Goal: Transaction & Acquisition: Purchase product/service

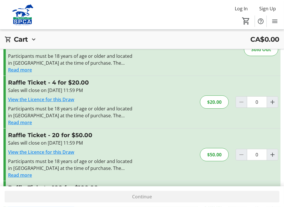
scroll to position [55, 0]
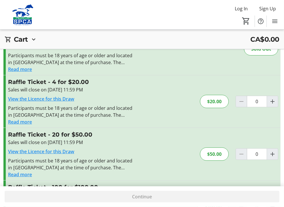
click at [200, 95] on div "$20.00" at bounding box center [214, 101] width 29 height 13
drag, startPoint x: 122, startPoint y: 72, endPoint x: 118, endPoint y: 71, distance: 4.4
click at [200, 95] on div "$20.00" at bounding box center [214, 101] width 29 height 13
click at [236, 96] on div at bounding box center [242, 102] width 12 height 12
click at [24, 96] on link "View the Licence for this Draw" at bounding box center [41, 99] width 66 height 6
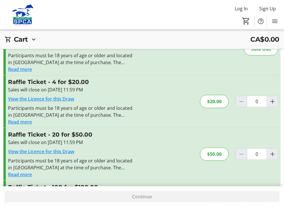
click at [41, 78] on h3 "Raffle Ticket - 4 for $20.00" at bounding box center [71, 82] width 126 height 9
drag, startPoint x: 12, startPoint y: 53, endPoint x: 17, endPoint y: 53, distance: 5.2
click at [14, 78] on h3 "Raffle Ticket - 4 for $20.00" at bounding box center [71, 82] width 126 height 9
drag, startPoint x: 39, startPoint y: 61, endPoint x: 41, endPoint y: 62, distance: 3.0
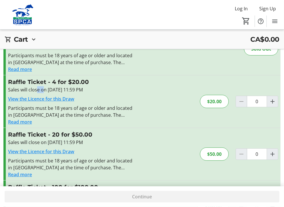
click at [41, 86] on div "Sales will close on [DATE] 11:59 PM" at bounding box center [71, 89] width 126 height 7
drag, startPoint x: 41, startPoint y: 62, endPoint x: 89, endPoint y: 57, distance: 47.7
click at [89, 86] on div "Sales will close on [DATE] 11:59 PM" at bounding box center [71, 89] width 126 height 7
click at [30, 118] on button "Read more" at bounding box center [20, 121] width 24 height 7
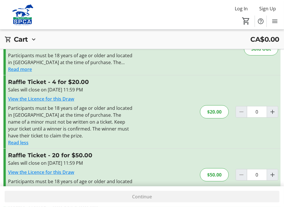
click at [0, 0] on div "Cart is empty" at bounding box center [0, 0] width 0 height 0
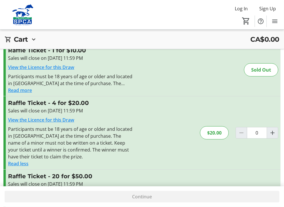
scroll to position [29, 0]
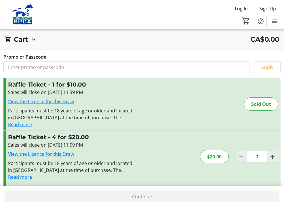
click at [0, 0] on h2 "Cart CA$0.00" at bounding box center [0, 0] width 0 height 0
click at [0, 0] on div "Cart is empty" at bounding box center [0, 0] width 0 height 0
click at [0, 0] on input "Promo or Passcode" at bounding box center [0, 0] width 0 height 0
click at [0, 0] on span "Apply" at bounding box center [0, 0] width 0 height 0
